Goal: Information Seeking & Learning: Learn about a topic

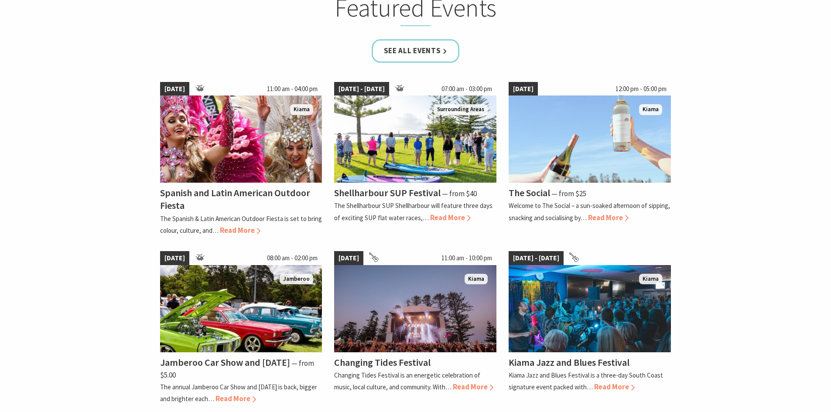
scroll to position [611, 0]
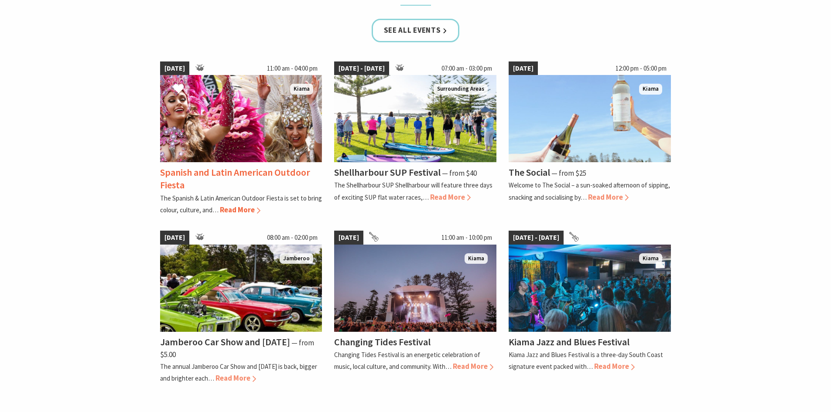
click at [229, 209] on span "Read More" at bounding box center [240, 210] width 41 height 10
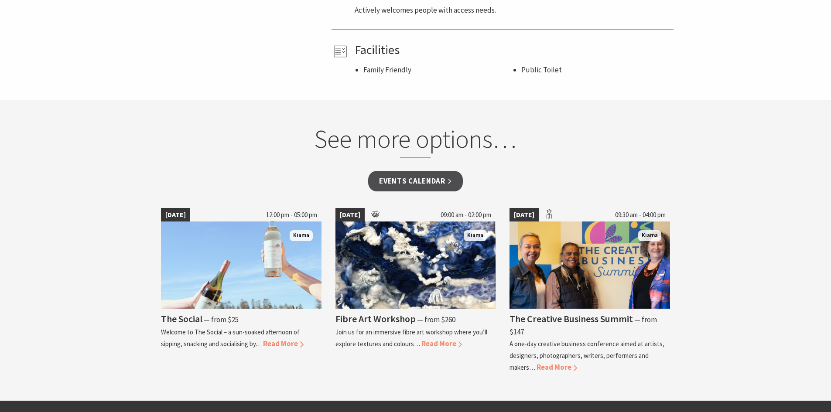
scroll to position [611, 0]
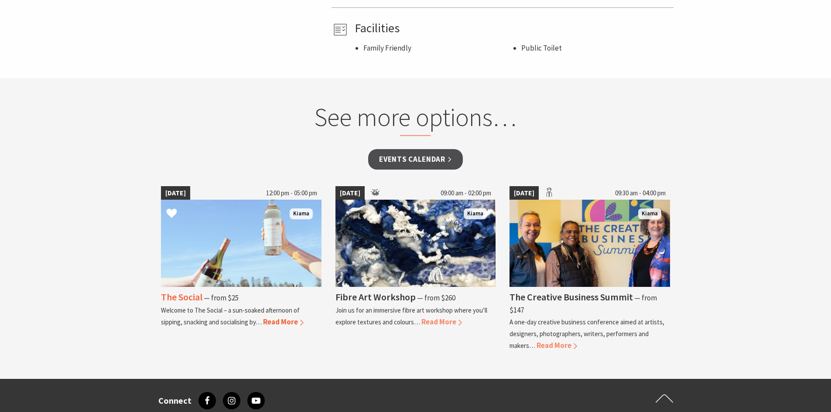
click at [267, 267] on img at bounding box center [241, 243] width 161 height 87
